Goal: Information Seeking & Learning: Learn about a topic

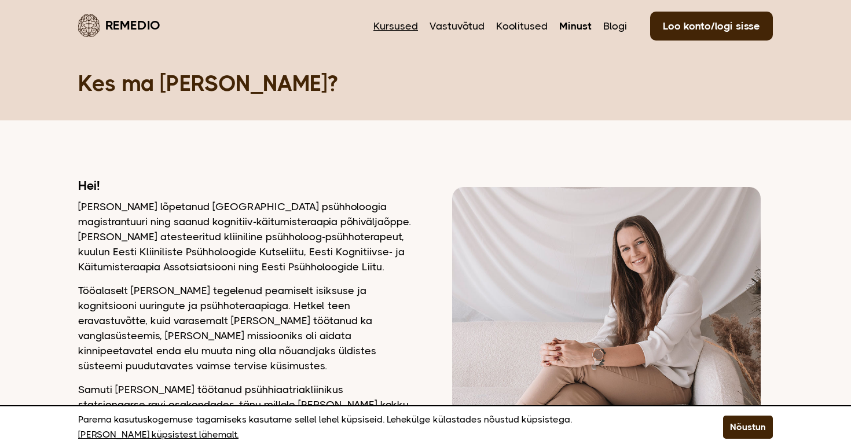
click at [398, 23] on link "Kursused" at bounding box center [395, 26] width 45 height 15
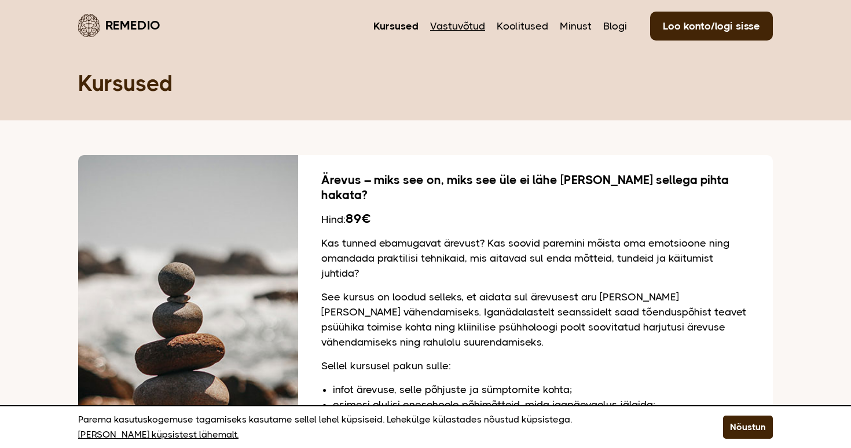
click at [473, 28] on link "Vastuvõtud" at bounding box center [457, 26] width 55 height 15
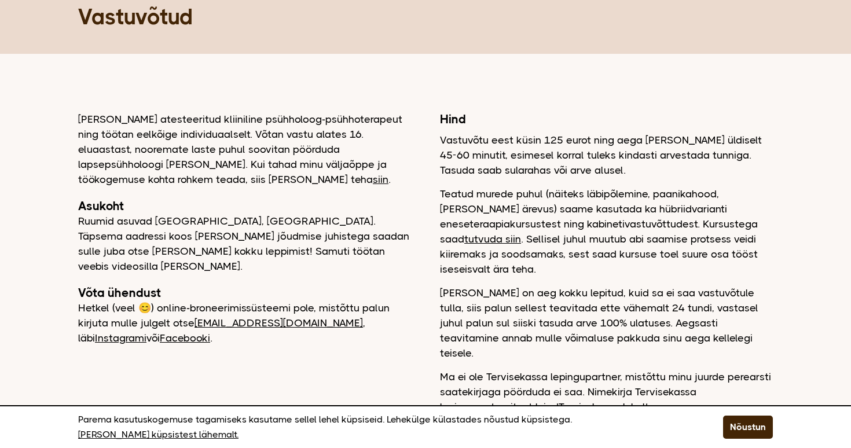
scroll to position [69, 0]
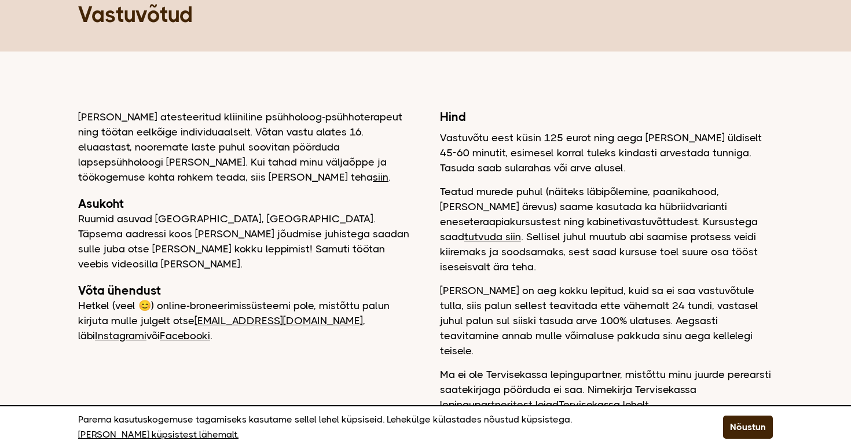
click at [477, 197] on p "Teatud murede puhul (näiteks läbipõlemine, paanikahood, [PERSON_NAME] ärevus) s…" at bounding box center [606, 229] width 333 height 90
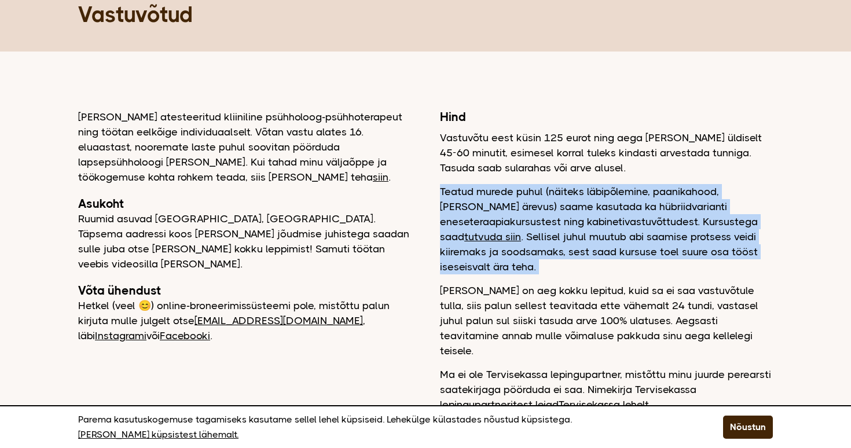
click at [477, 197] on p "Teatud murede puhul (näiteks läbipõlemine, paanikahood, üldine ärevus) saame ka…" at bounding box center [606, 229] width 333 height 90
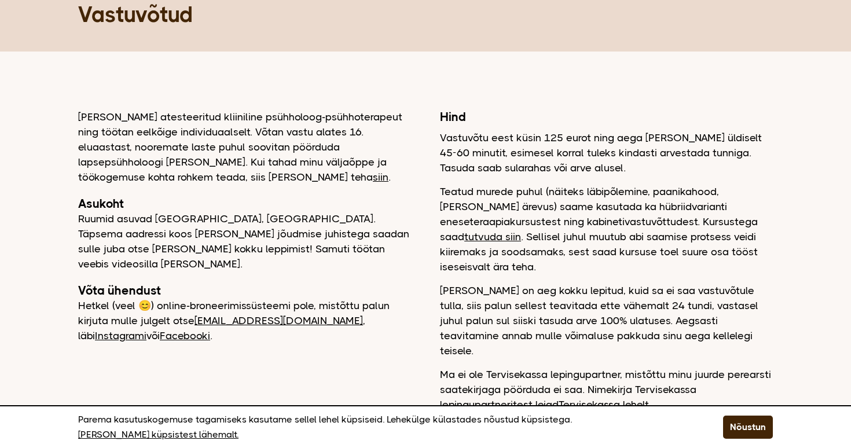
click at [496, 292] on p "Kui meil on aeg kokku lepitud, kuid sa ei saa vastuvõtule tulla, siis palun sel…" at bounding box center [606, 320] width 333 height 75
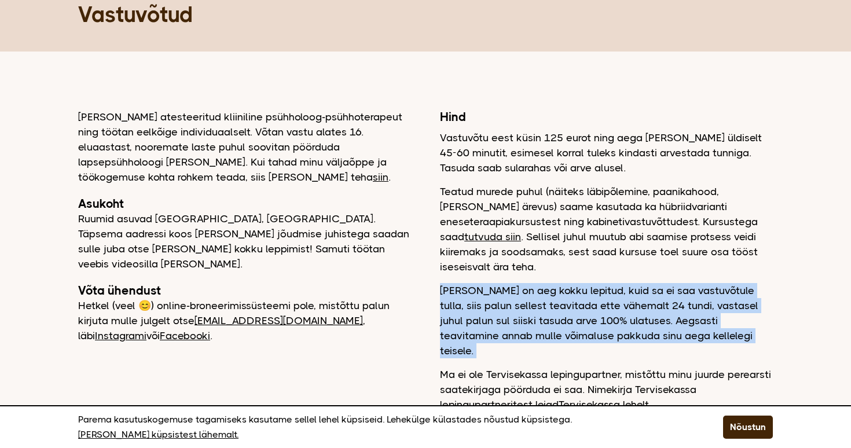
click at [496, 292] on p "Kui meil on aeg kokku lepitud, kuid sa ei saa vastuvõtule tulla, siis palun sel…" at bounding box center [606, 320] width 333 height 75
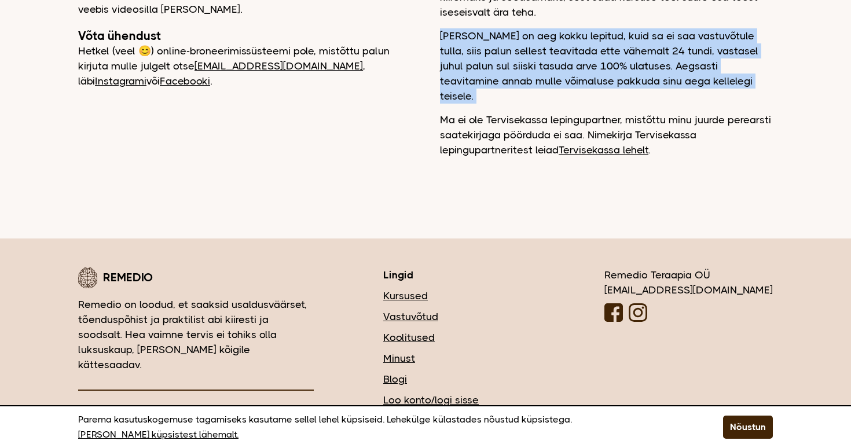
scroll to position [0, 0]
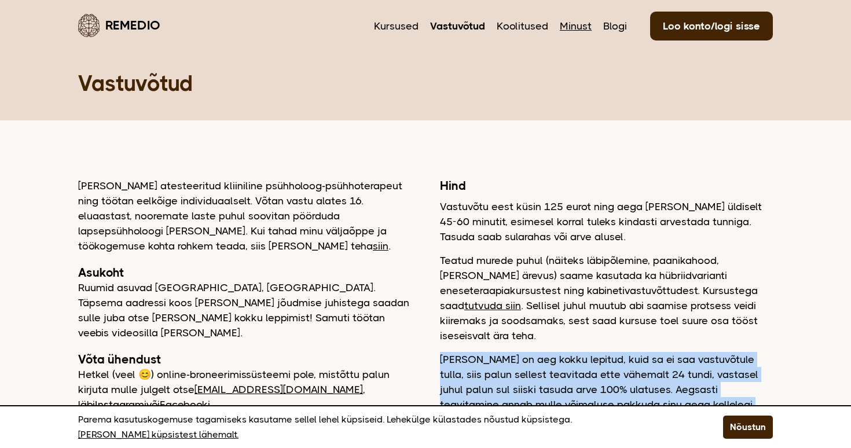
click at [579, 24] on link "Minust" at bounding box center [576, 26] width 32 height 15
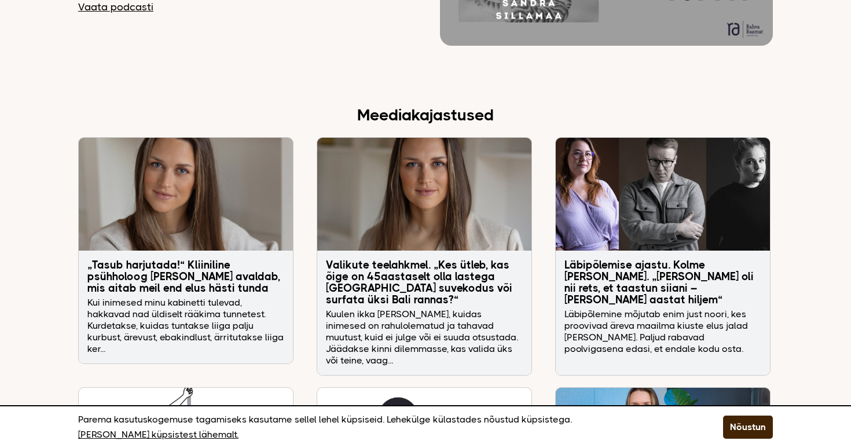
scroll to position [1953, 0]
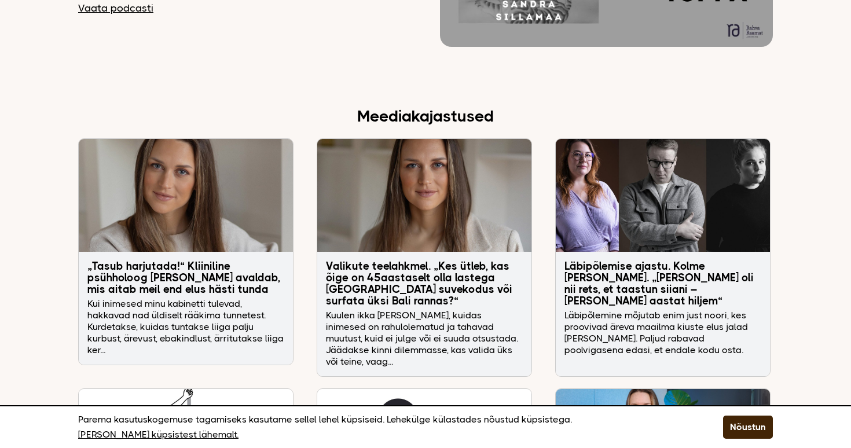
click at [644, 173] on img at bounding box center [662, 195] width 214 height 112
